Goal: Task Accomplishment & Management: Use online tool/utility

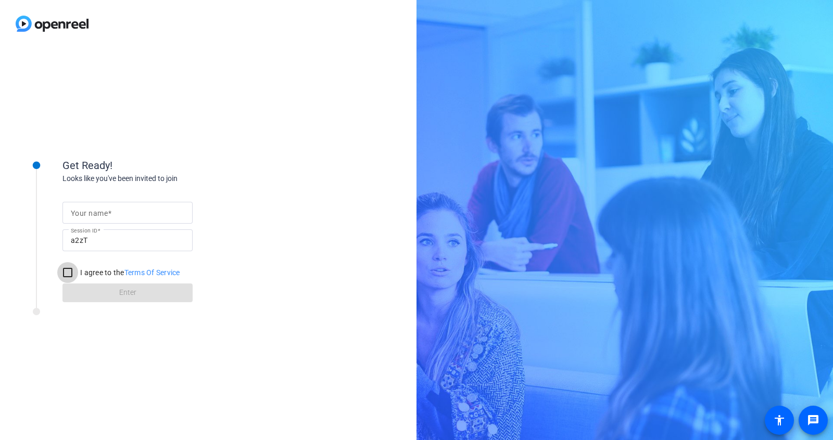
click at [70, 274] on input "I agree to the Terms Of Service" at bounding box center [67, 272] width 21 height 21
checkbox input "true"
click at [130, 216] on input "Your name" at bounding box center [127, 213] width 113 height 12
type input "[PERSON_NAME]"
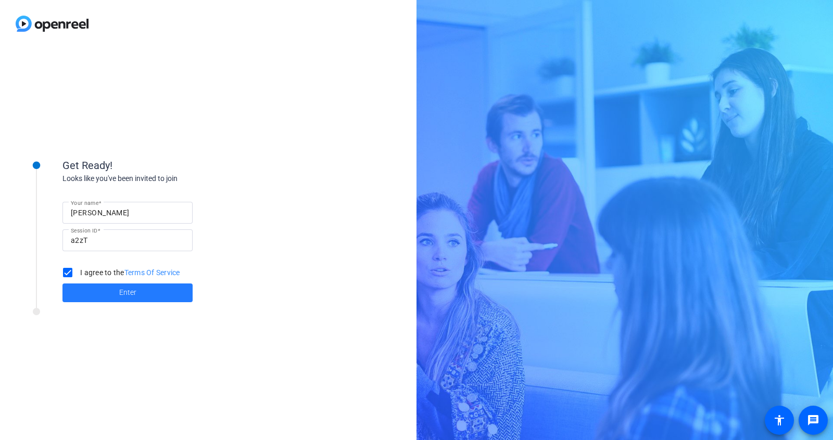
click at [157, 297] on span at bounding box center [127, 293] width 130 height 25
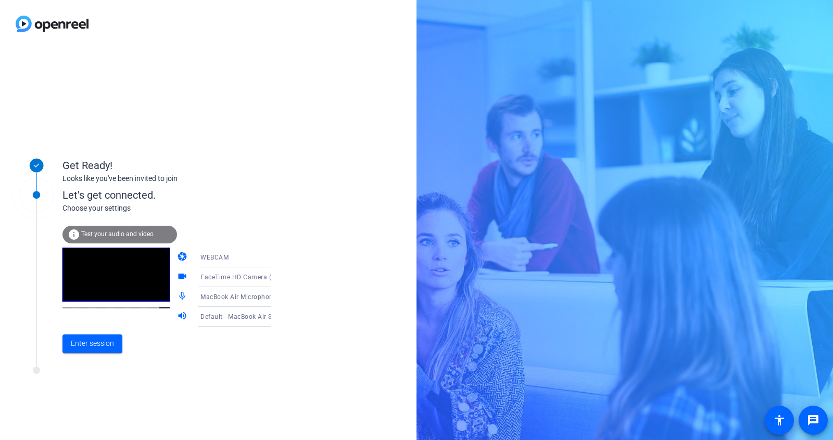
click at [368, 71] on div "Get Ready! Looks like you've been invited to join Let's get connected. Choose y…" at bounding box center [208, 243] width 416 height 393
click at [344, 167] on div "Get Ready! Looks like you've been invited to join Let's get connected. Choose y…" at bounding box center [208, 243] width 416 height 393
click at [275, 254] on icon at bounding box center [281, 257] width 12 height 12
click at [287, 235] on div at bounding box center [416, 220] width 833 height 440
click at [104, 346] on span "Enter session" at bounding box center [92, 343] width 43 height 11
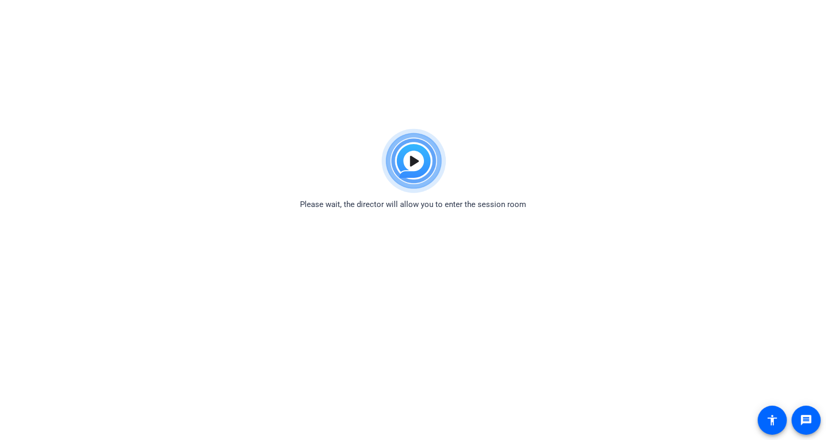
click at [412, 166] on img at bounding box center [413, 161] width 77 height 75
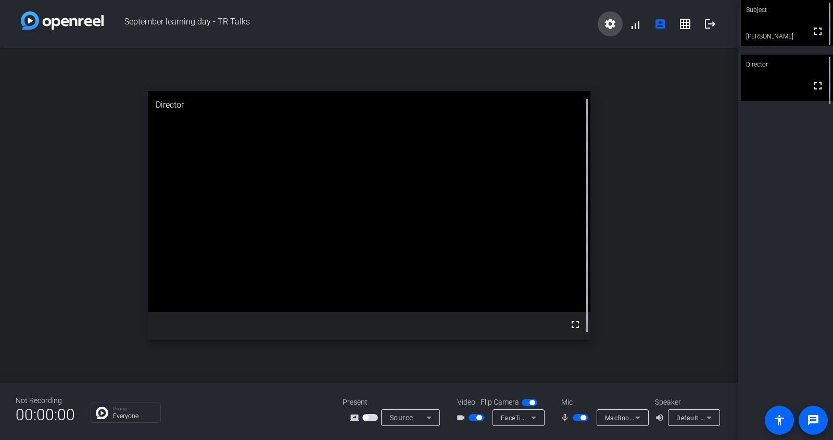
click at [524, 29] on mat-icon "settings" at bounding box center [610, 24] width 12 height 12
click at [524, 162] on div at bounding box center [416, 220] width 833 height 440
click at [524, 230] on div "open_in_new Director fullscreen" at bounding box center [369, 215] width 738 height 335
click at [524, 28] on mat-icon "settings" at bounding box center [610, 24] width 12 height 12
click at [524, 223] on div at bounding box center [416, 220] width 833 height 440
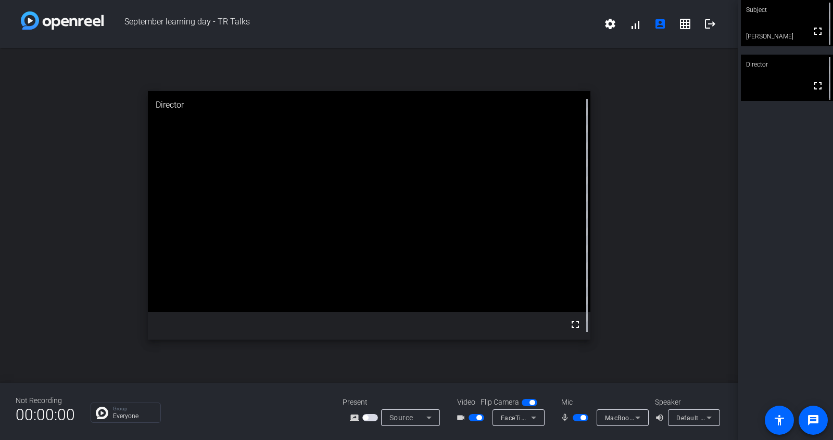
click at [524, 313] on div "open_in_new Director fullscreen" at bounding box center [369, 215] width 738 height 335
click at [524, 165] on div at bounding box center [587, 215] width 7 height 249
click at [524, 133] on div "Subject fullscreen [PERSON_NAME] Director fullscreen" at bounding box center [785, 220] width 95 height 440
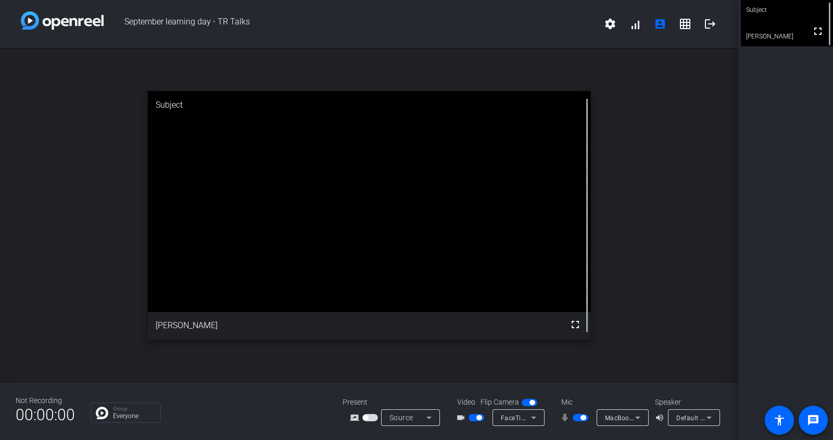
click at [475, 419] on span "button" at bounding box center [477, 417] width 16 height 7
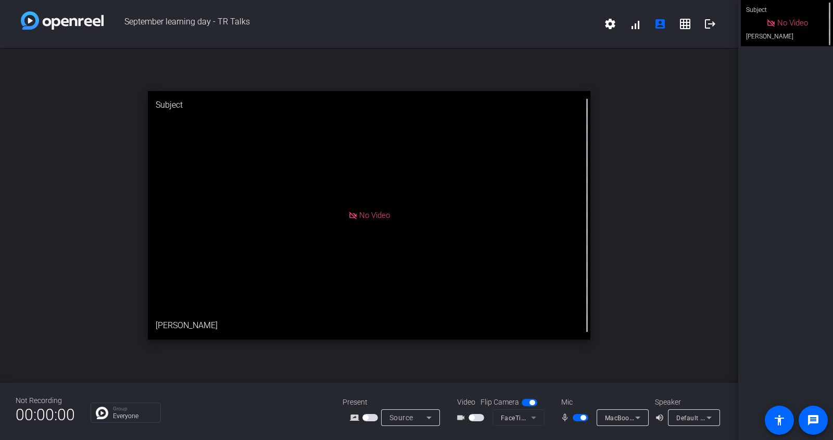
click at [475, 419] on span "button" at bounding box center [477, 417] width 16 height 7
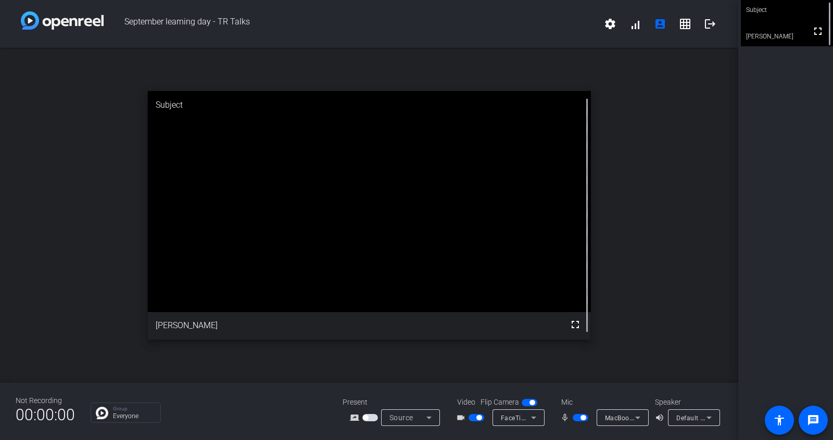
click at [524, 403] on span "button" at bounding box center [531, 402] width 5 height 5
click at [524, 404] on span "button" at bounding box center [530, 402] width 16 height 7
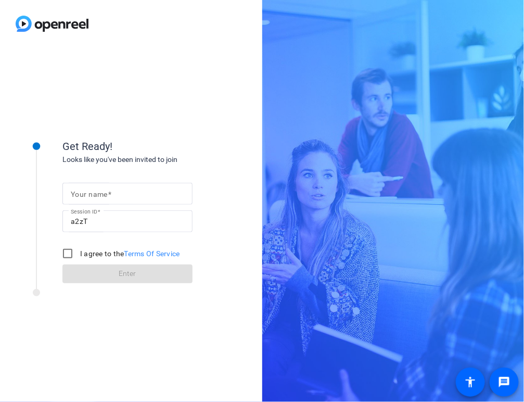
click at [125, 191] on input "Your name" at bounding box center [127, 193] width 113 height 12
type input "[PERSON_NAME]"
click at [66, 257] on input "I agree to the Terms Of Service" at bounding box center [67, 253] width 21 height 21
checkbox input "true"
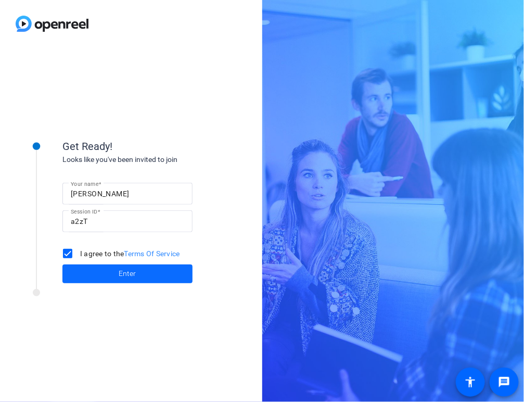
click at [108, 277] on span at bounding box center [127, 273] width 130 height 25
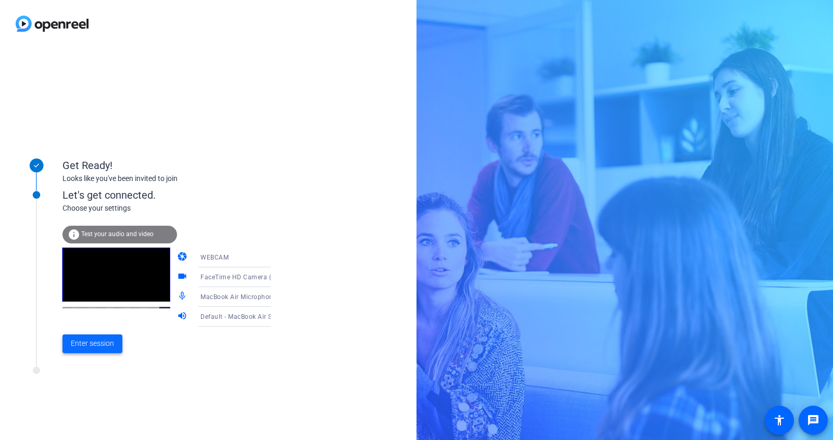
click at [112, 341] on span "Enter session" at bounding box center [92, 343] width 43 height 11
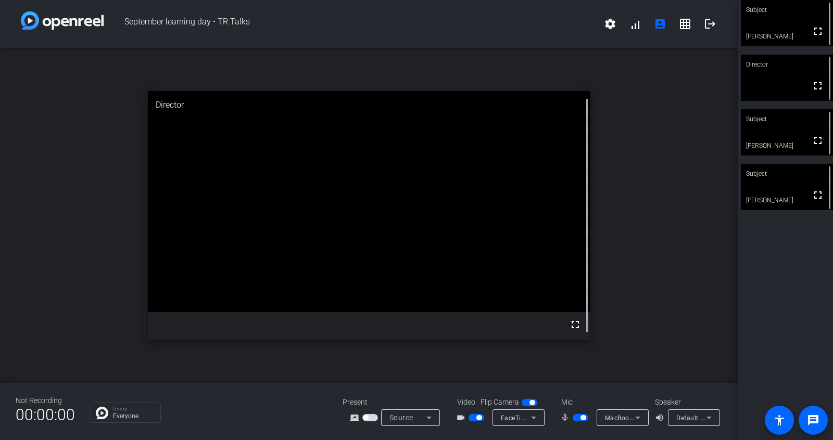
click at [524, 100] on div "open_in_new Director fullscreen" at bounding box center [369, 215] width 738 height 335
click at [524, 31] on span at bounding box center [685, 23] width 25 height 25
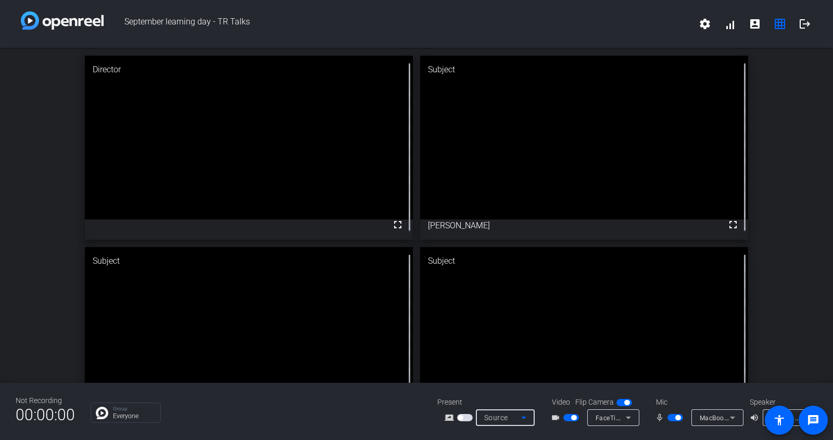
click at [518, 401] on icon at bounding box center [523, 418] width 12 height 12
click at [524, 306] on div at bounding box center [416, 220] width 833 height 440
click at [524, 177] on div "Director fullscreen Subject fullscreen Marique Beard Subject fullscreen Rebecca…" at bounding box center [416, 243] width 833 height 391
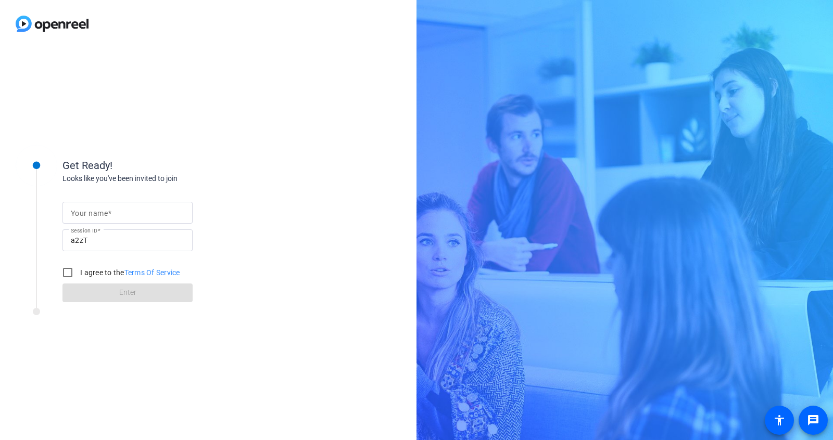
click at [131, 205] on div at bounding box center [127, 213] width 113 height 22
click at [123, 219] on input "Your name" at bounding box center [127, 213] width 113 height 12
type input "[PERSON_NAME]"
click at [72, 273] on input "I agree to the Terms Of Service" at bounding box center [67, 272] width 21 height 21
checkbox input "true"
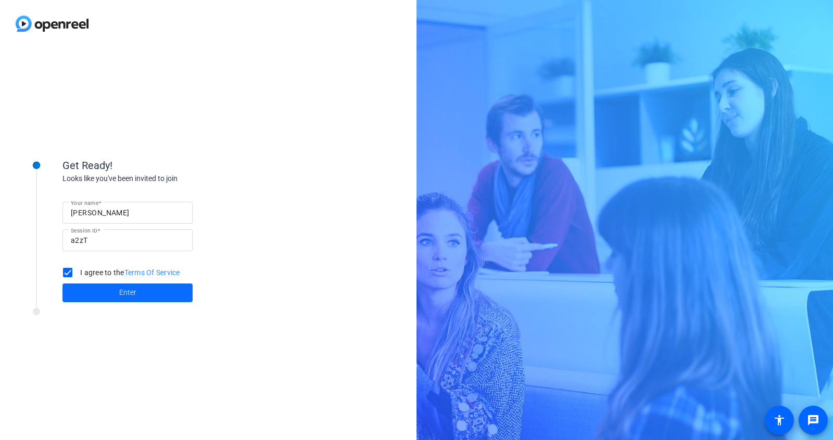
click at [118, 302] on span at bounding box center [127, 293] width 130 height 25
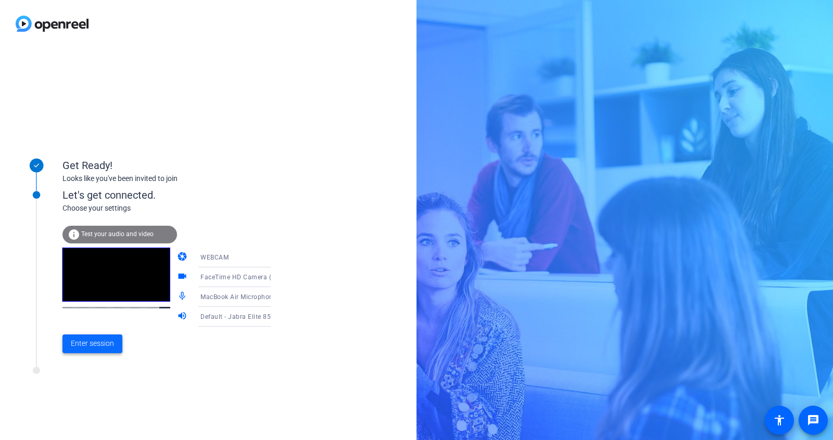
click at [109, 350] on span at bounding box center [92, 344] width 60 height 25
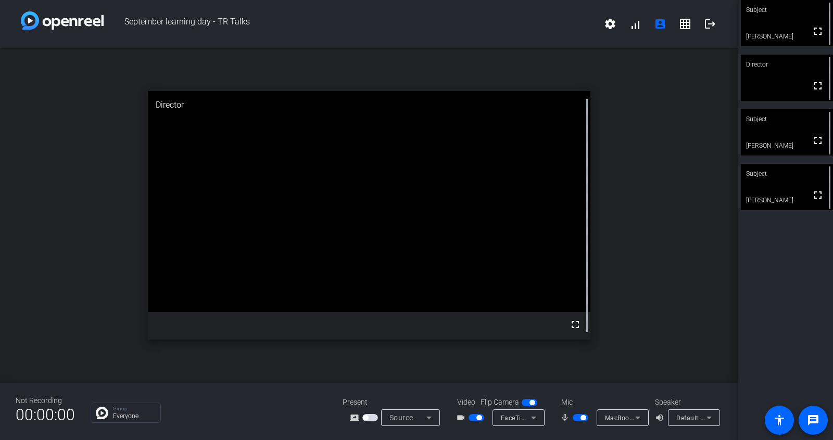
click at [713, 422] on icon at bounding box center [709, 418] width 12 height 12
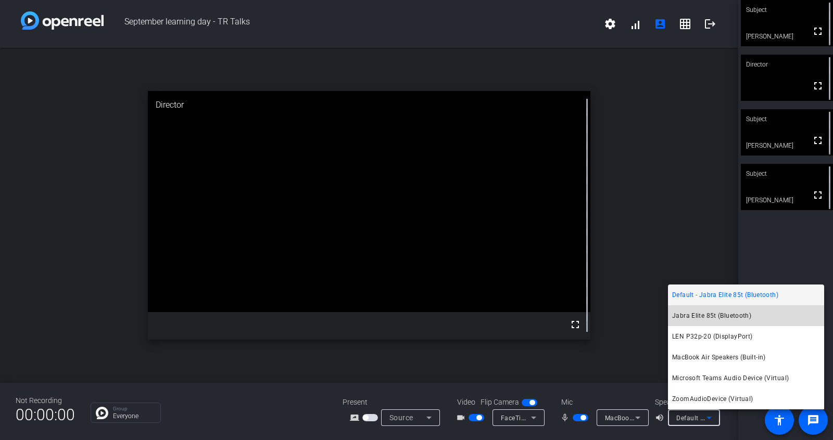
click at [713, 321] on span "Jabra Elite 85t (Bluetooth)" at bounding box center [711, 316] width 79 height 12
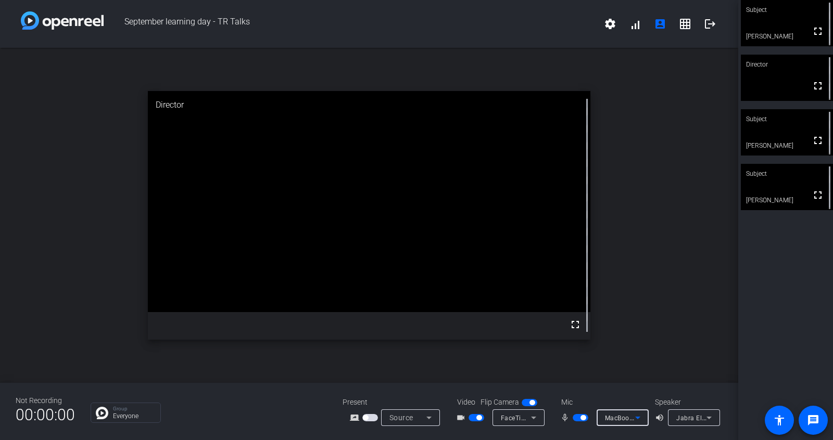
click at [638, 417] on icon at bounding box center [637, 418] width 5 height 3
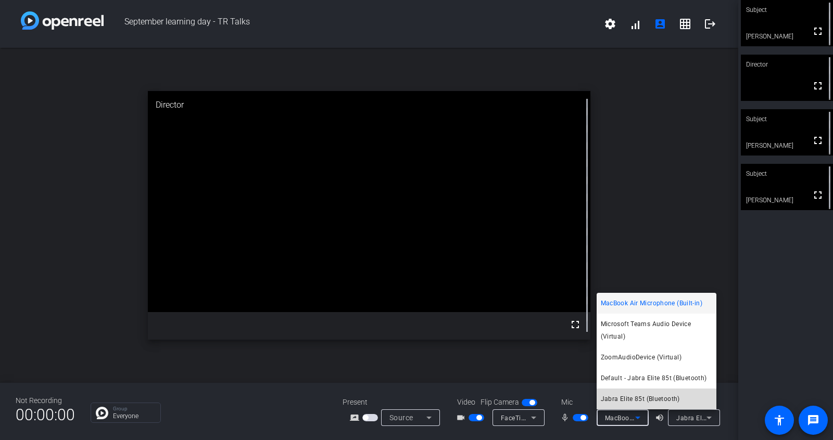
click at [653, 396] on span "Jabra Elite 85t (Bluetooth)" at bounding box center [640, 399] width 79 height 12
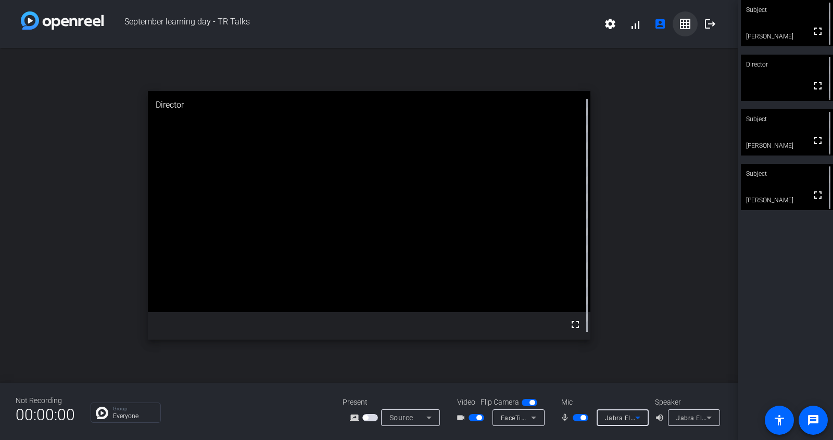
click at [680, 30] on mat-icon "grid_on" at bounding box center [685, 24] width 12 height 12
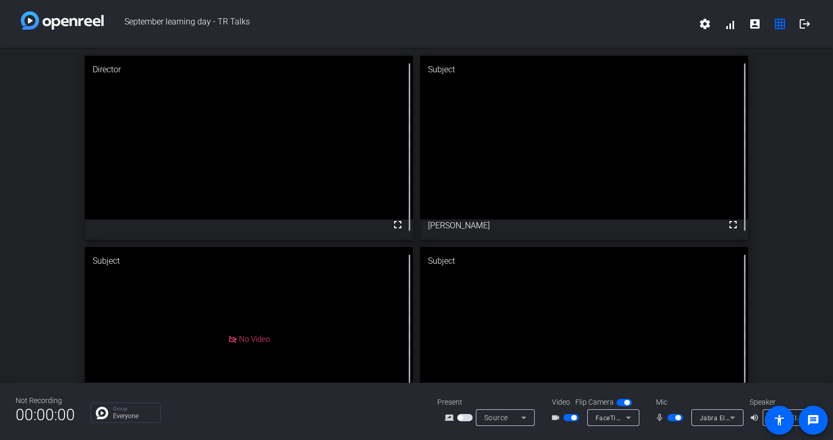
click at [791, 223] on div "Director fullscreen Subject fullscreen Marique Beard Subject No Video Rebecca D…" at bounding box center [416, 243] width 833 height 391
click at [779, 137] on div "Director fullscreen mic_none Subject fullscreen Marique Beard Subject fullscree…" at bounding box center [416, 243] width 833 height 391
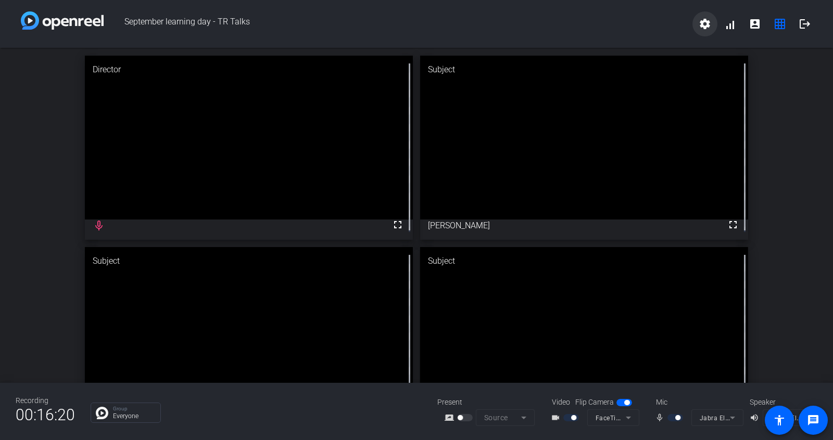
click at [698, 28] on span at bounding box center [704, 23] width 25 height 25
click at [777, 73] on div at bounding box center [416, 220] width 833 height 440
click at [707, 29] on mat-icon "settings" at bounding box center [705, 24] width 12 height 12
click at [799, 103] on div at bounding box center [416, 220] width 833 height 440
click at [808, 154] on div "Director fullscreen Subject fullscreen Marique Beard Subject fullscreen Rebecca…" at bounding box center [416, 243] width 833 height 391
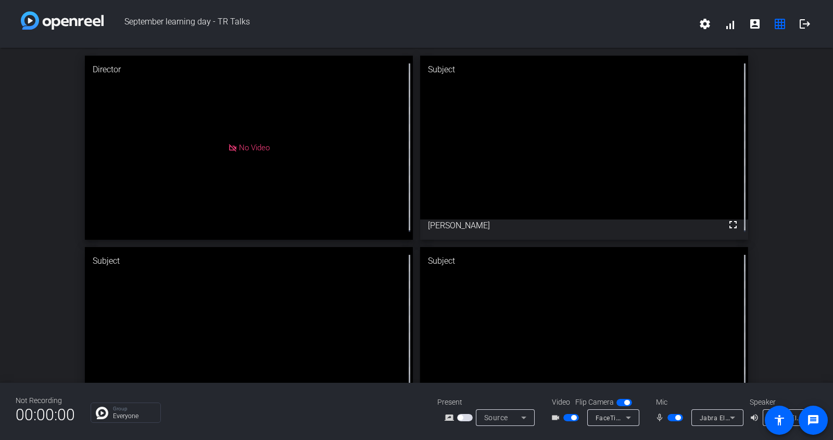
click at [789, 160] on div "Director No Video Subject fullscreen Marique Beard Subject fullscreen Rebecca D…" at bounding box center [416, 243] width 833 height 391
click at [790, 231] on div "Director No Video Subject fullscreen Marique Beard Subject fullscreen Rebecca D…" at bounding box center [416, 243] width 833 height 391
click at [680, 418] on span "button" at bounding box center [677, 417] width 5 height 5
click at [572, 418] on span "button" at bounding box center [573, 417] width 5 height 5
click at [766, 325] on div "Director No Video Subject fullscreen Marique Beard Subject fullscreen Rebecca D…" at bounding box center [416, 243] width 833 height 391
